Goal: Task Accomplishment & Management: Manage account settings

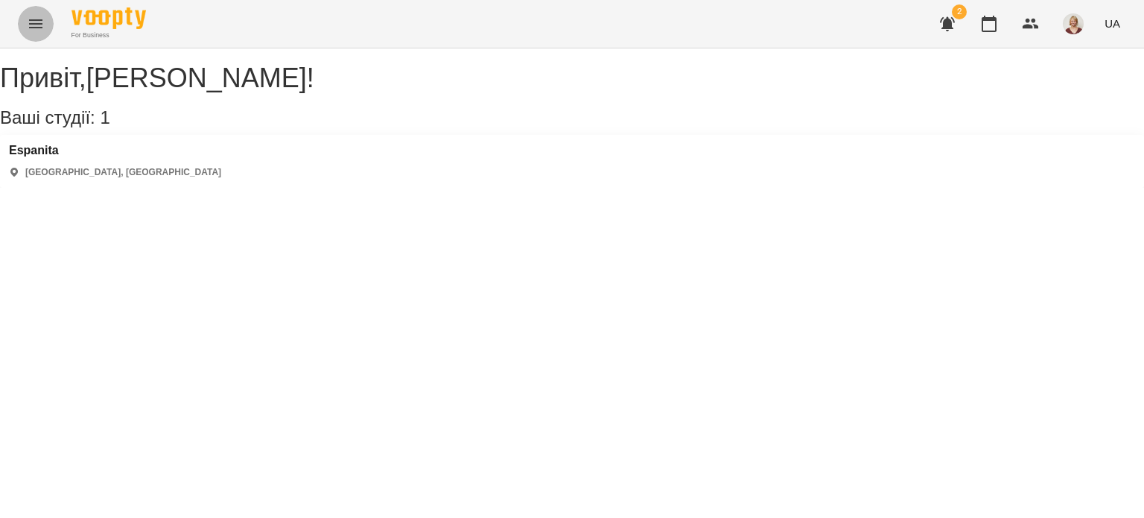
click at [33, 19] on icon "Menu" at bounding box center [36, 24] width 18 height 18
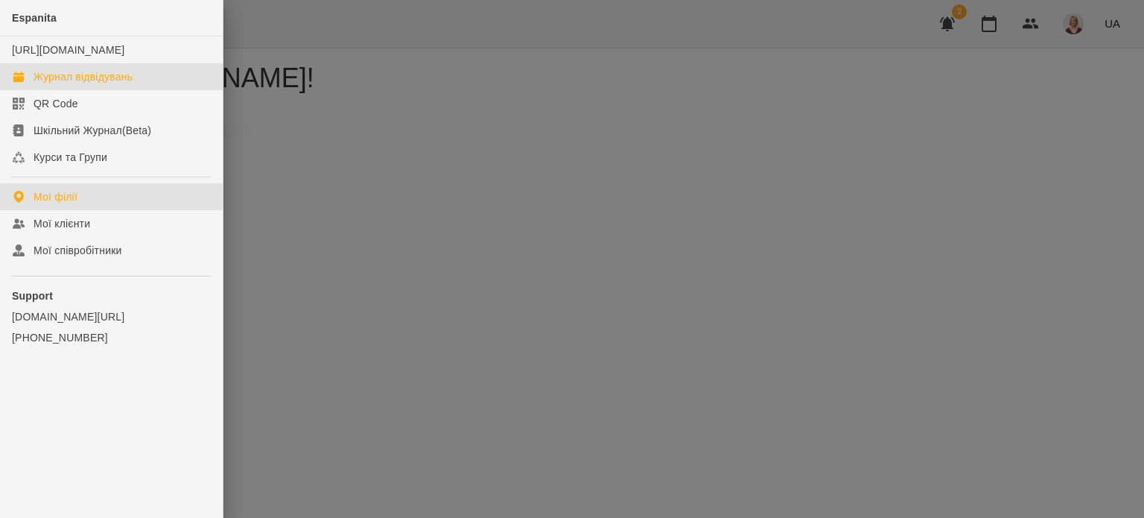
click at [56, 84] on div "Журнал відвідувань" at bounding box center [83, 76] width 99 height 15
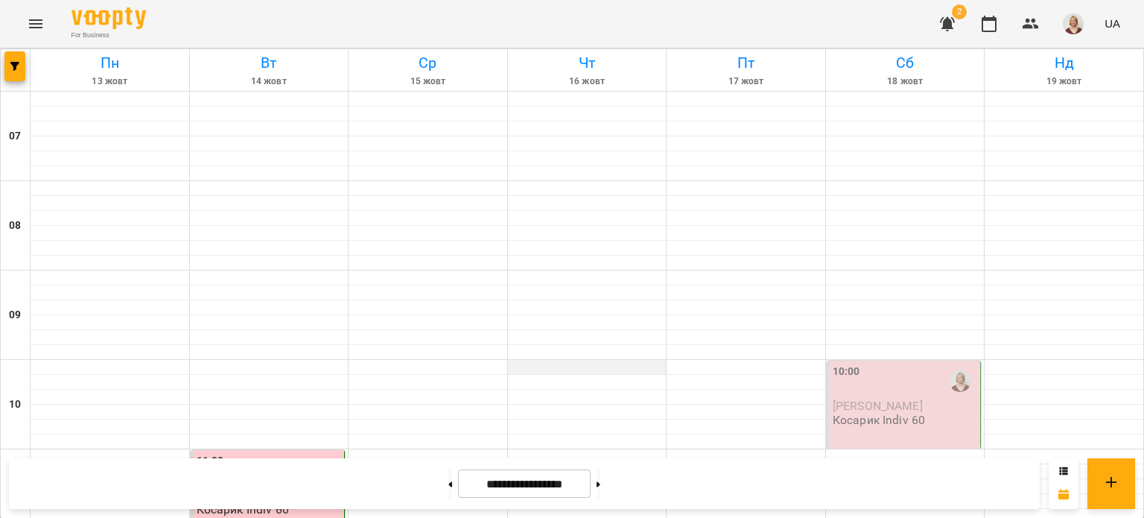
scroll to position [1012, 0]
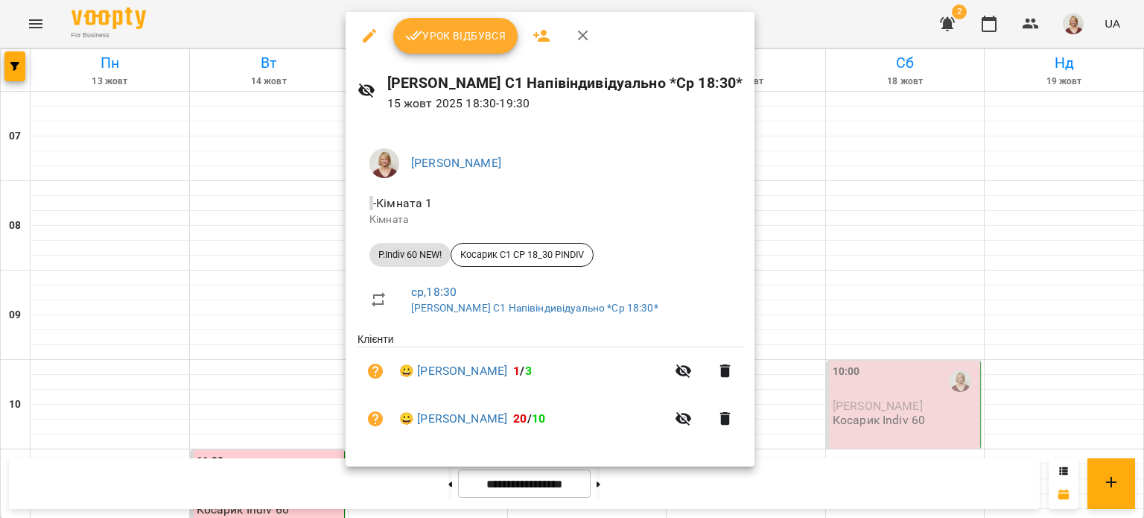
click at [462, 35] on span "Урок відбувся" at bounding box center [455, 36] width 101 height 18
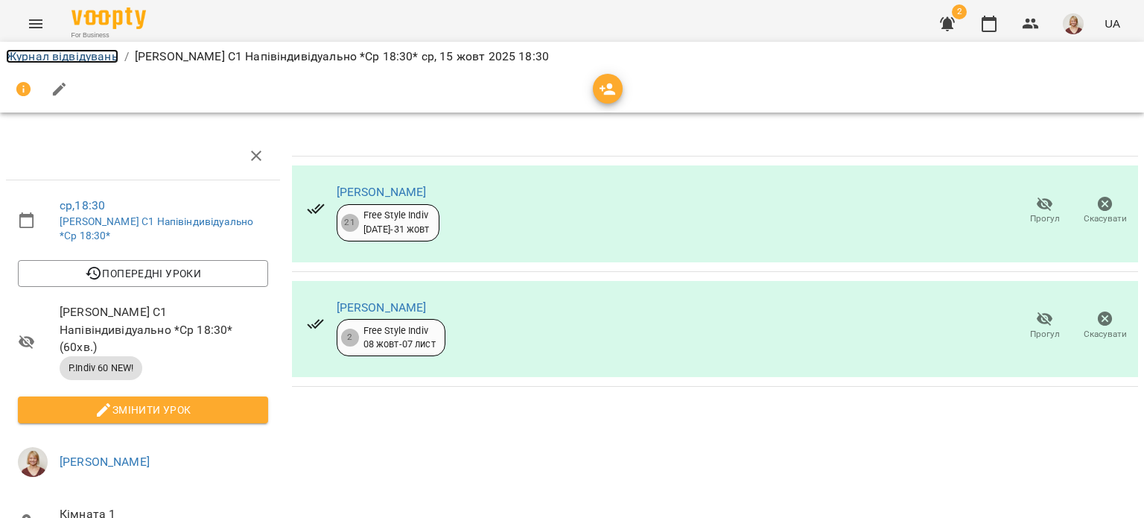
click at [45, 59] on link "Журнал відвідувань" at bounding box center [62, 56] width 112 height 14
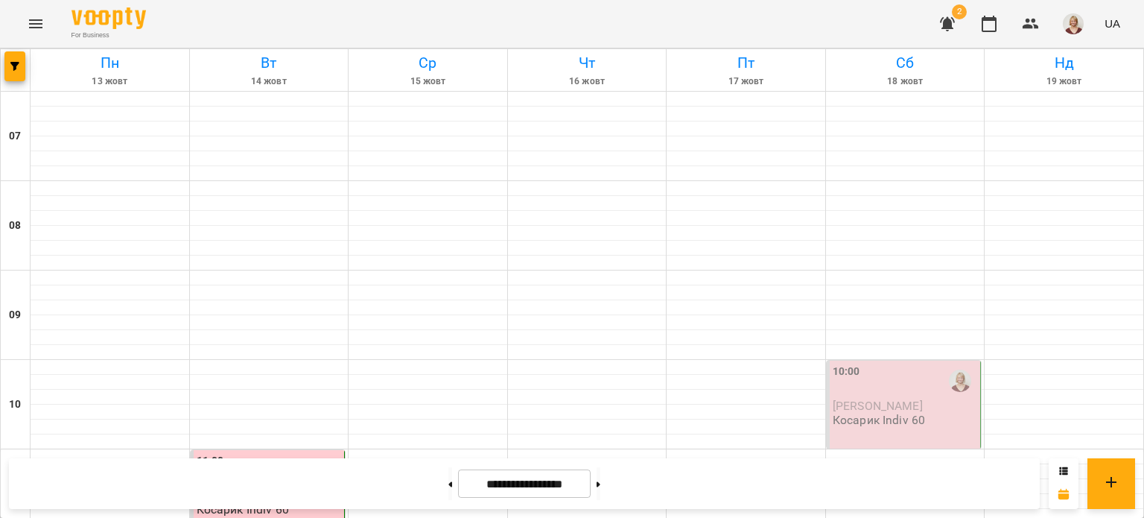
scroll to position [1070, 0]
click at [449, 485] on icon at bounding box center [451, 483] width 4 height 5
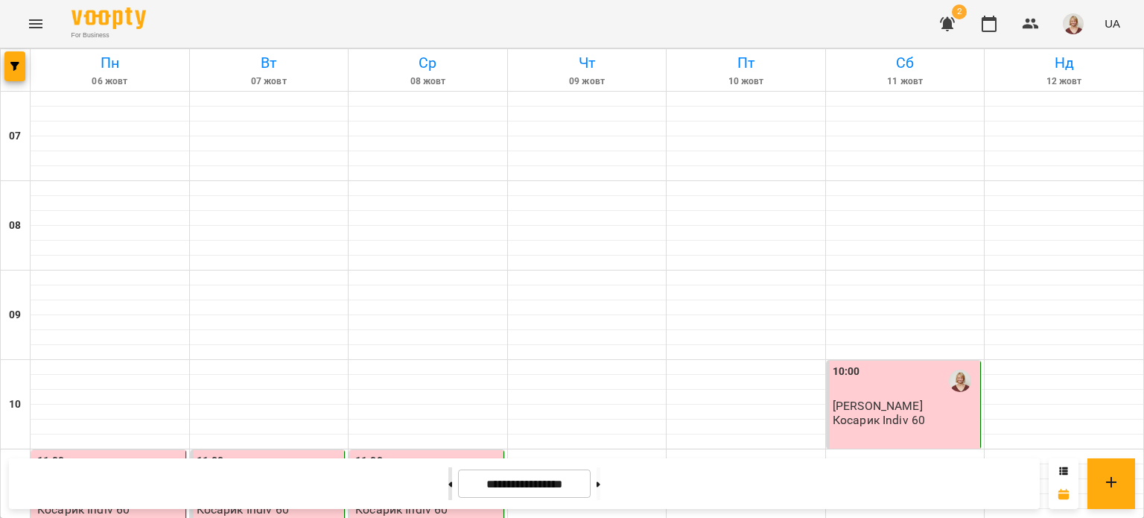
click at [448, 485] on button at bounding box center [450, 483] width 4 height 33
type input "**********"
